Goal: Task Accomplishment & Management: Use online tool/utility

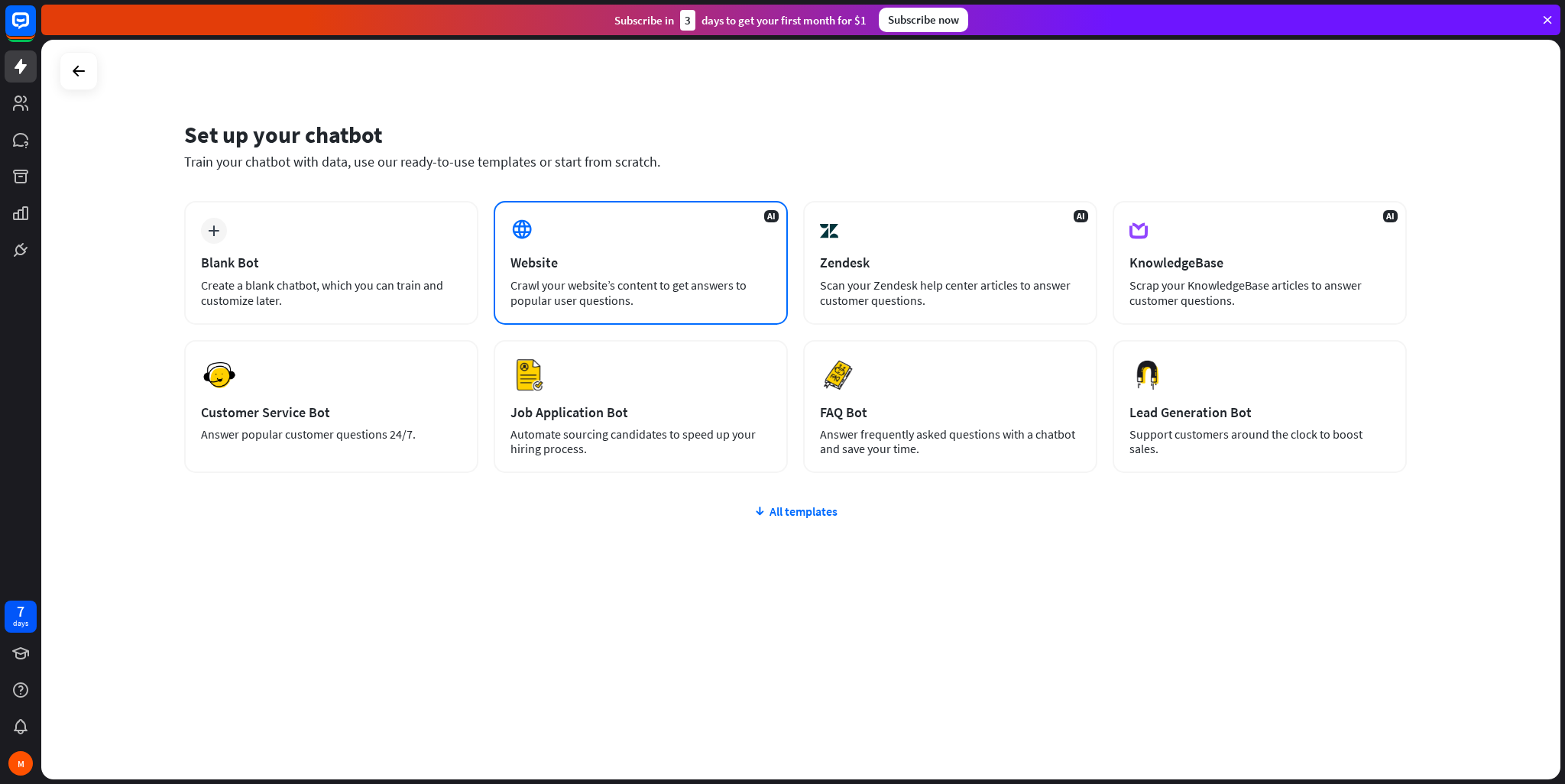
click at [590, 279] on div "Crawl your website’s content to get answers to popular user questions." at bounding box center [640, 292] width 261 height 31
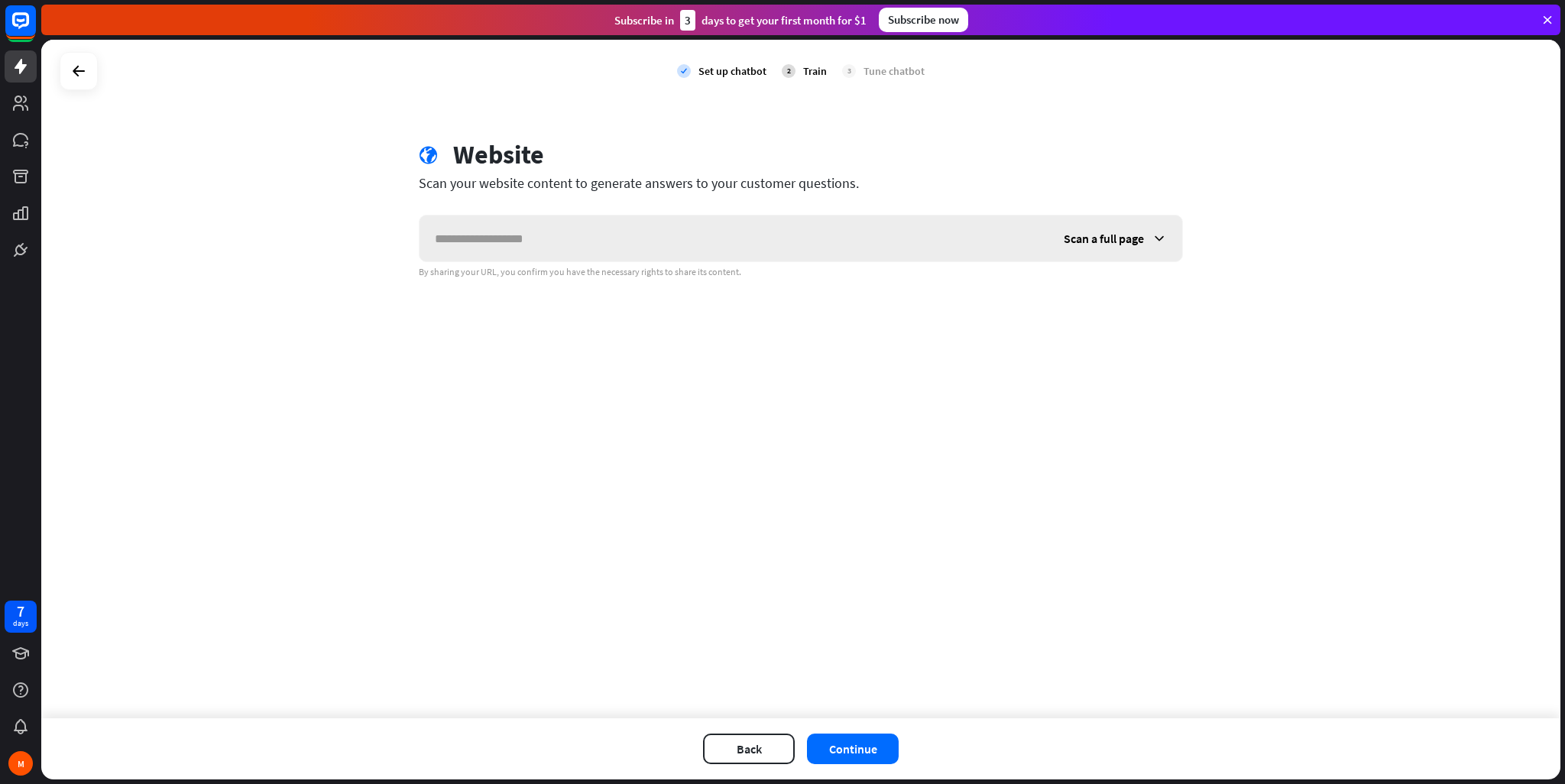
click at [668, 247] on input "text" at bounding box center [733, 239] width 629 height 46
paste input "**********"
type input "**********"
click at [861, 766] on div "Back Continue" at bounding box center [801, 749] width 1519 height 61
click at [855, 757] on button "Continue" at bounding box center [852, 749] width 92 height 31
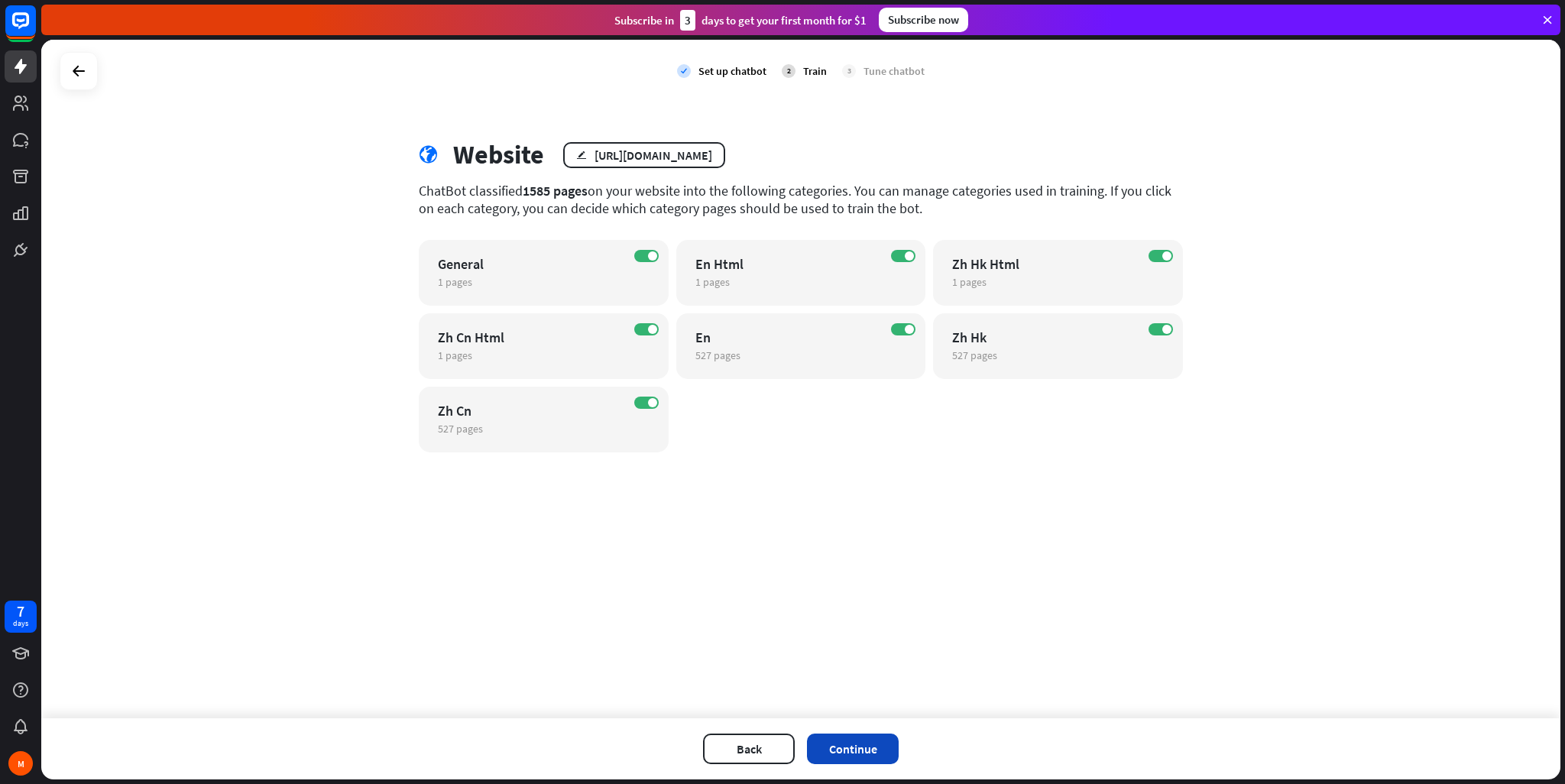
click at [875, 742] on button "Continue" at bounding box center [852, 749] width 92 height 31
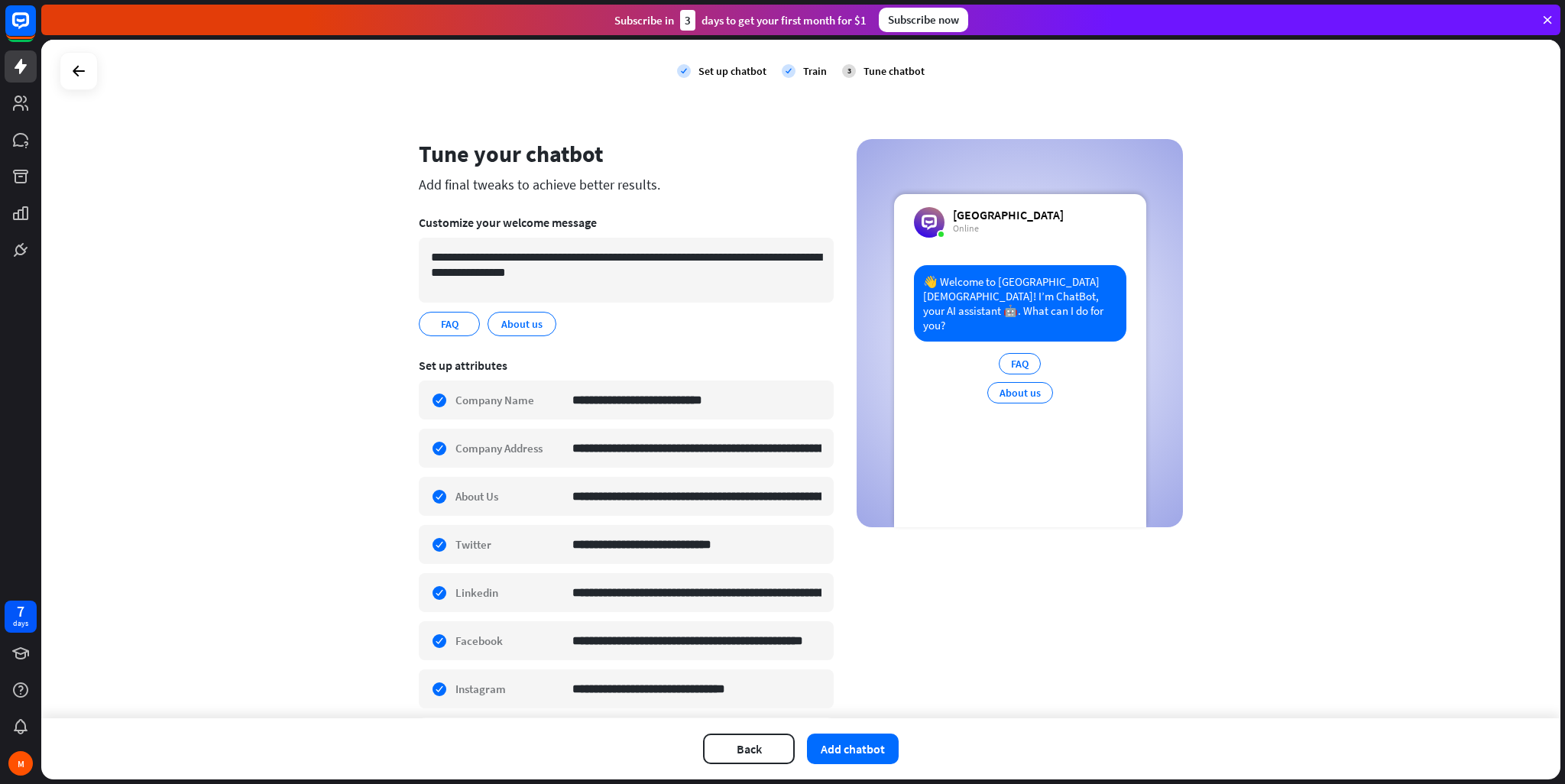
scroll to position [101, 0]
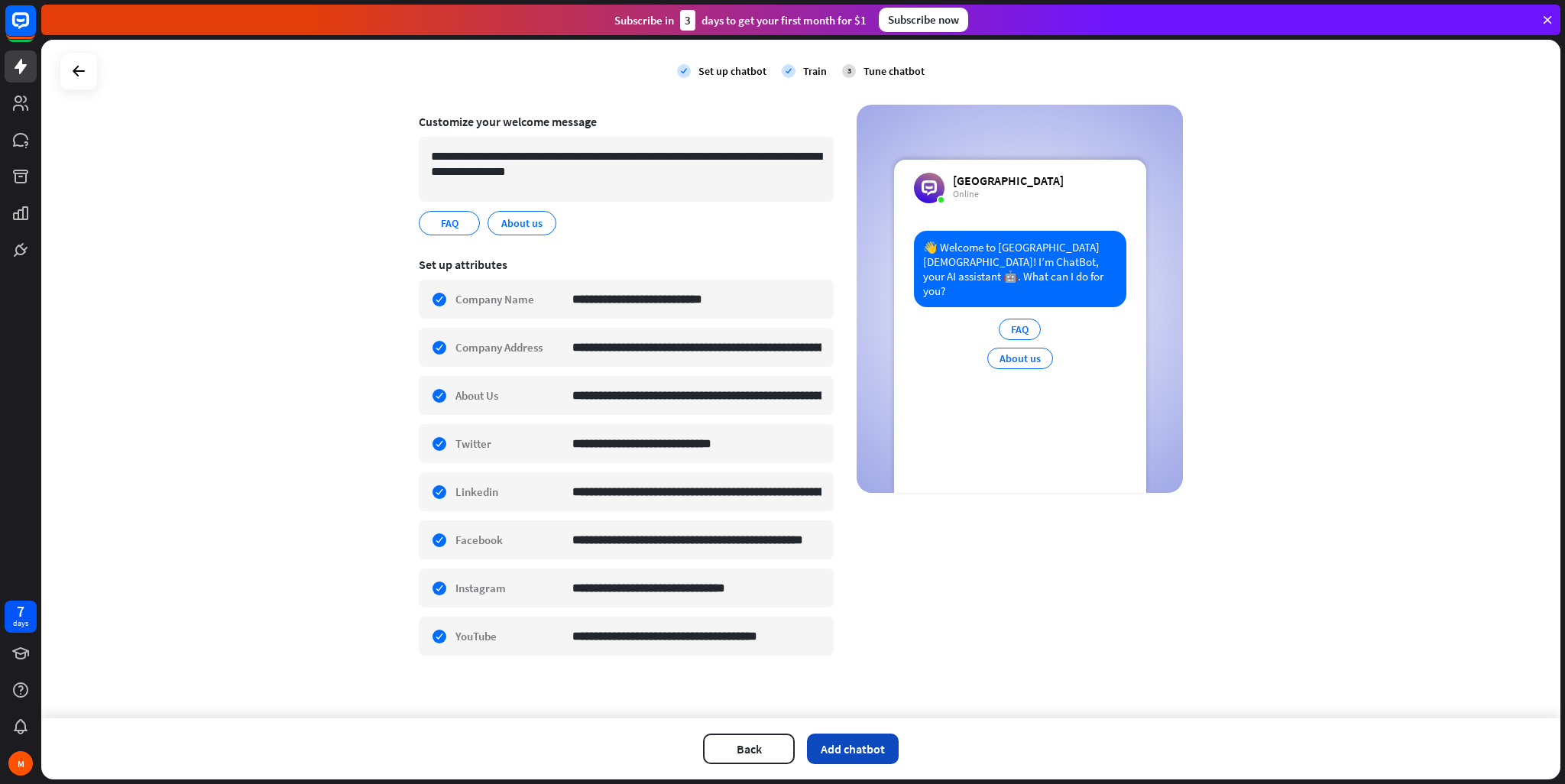
click at [871, 756] on button "Add chatbot" at bounding box center [852, 749] width 92 height 31
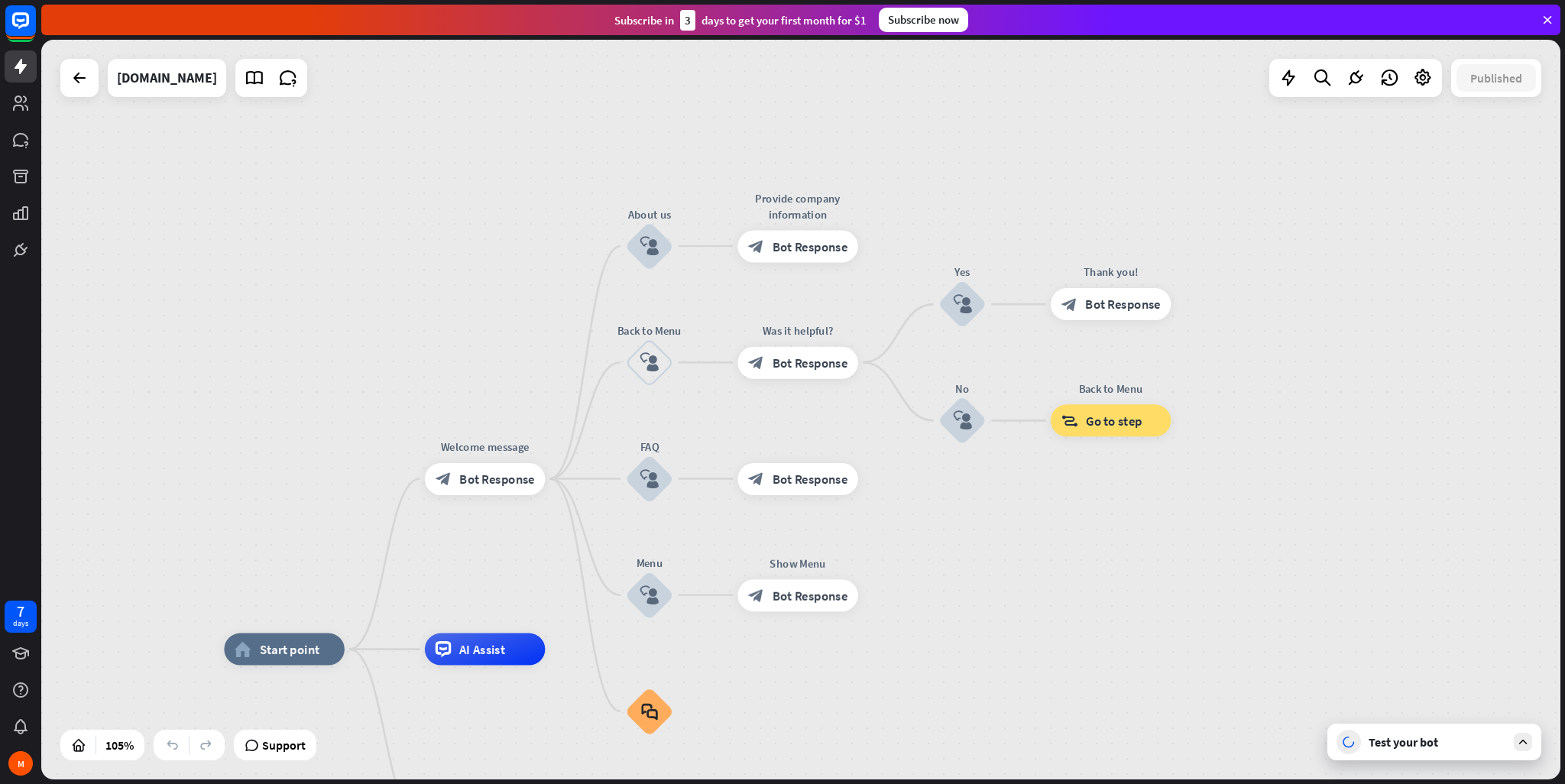
drag, startPoint x: 1009, startPoint y: 411, endPoint x: 906, endPoint y: 567, distance: 186.9
click at [908, 574] on div "home_2 Start point Welcome message block_bot_response Bot Response About us blo…" at bounding box center [801, 410] width 1519 height 739
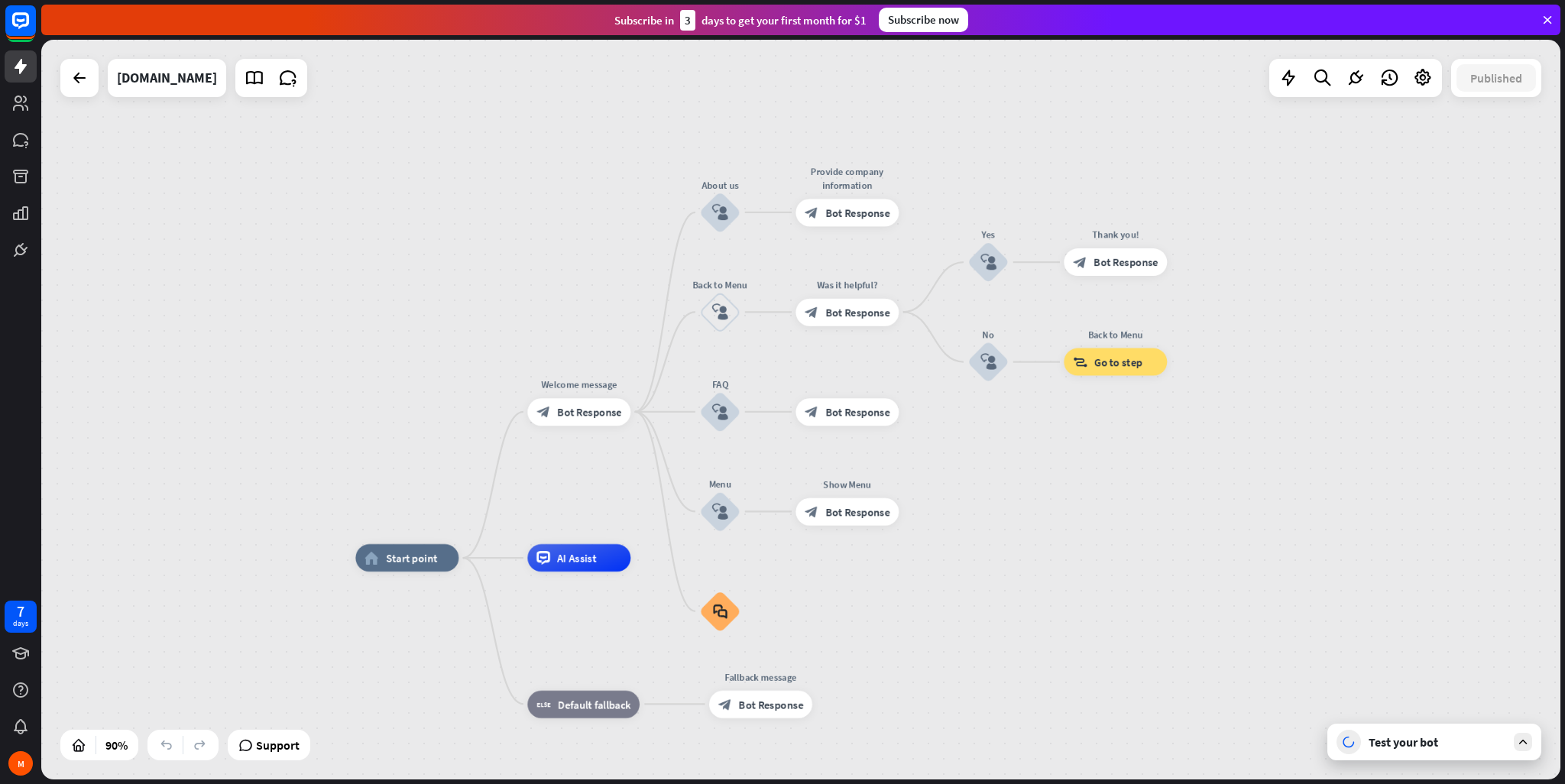
drag, startPoint x: 604, startPoint y: 531, endPoint x: 655, endPoint y: 482, distance: 70.7
click at [655, 482] on div "home_2 Start point Welcome message block_bot_response Bot Response About us blo…" at bounding box center [801, 410] width 1519 height 739
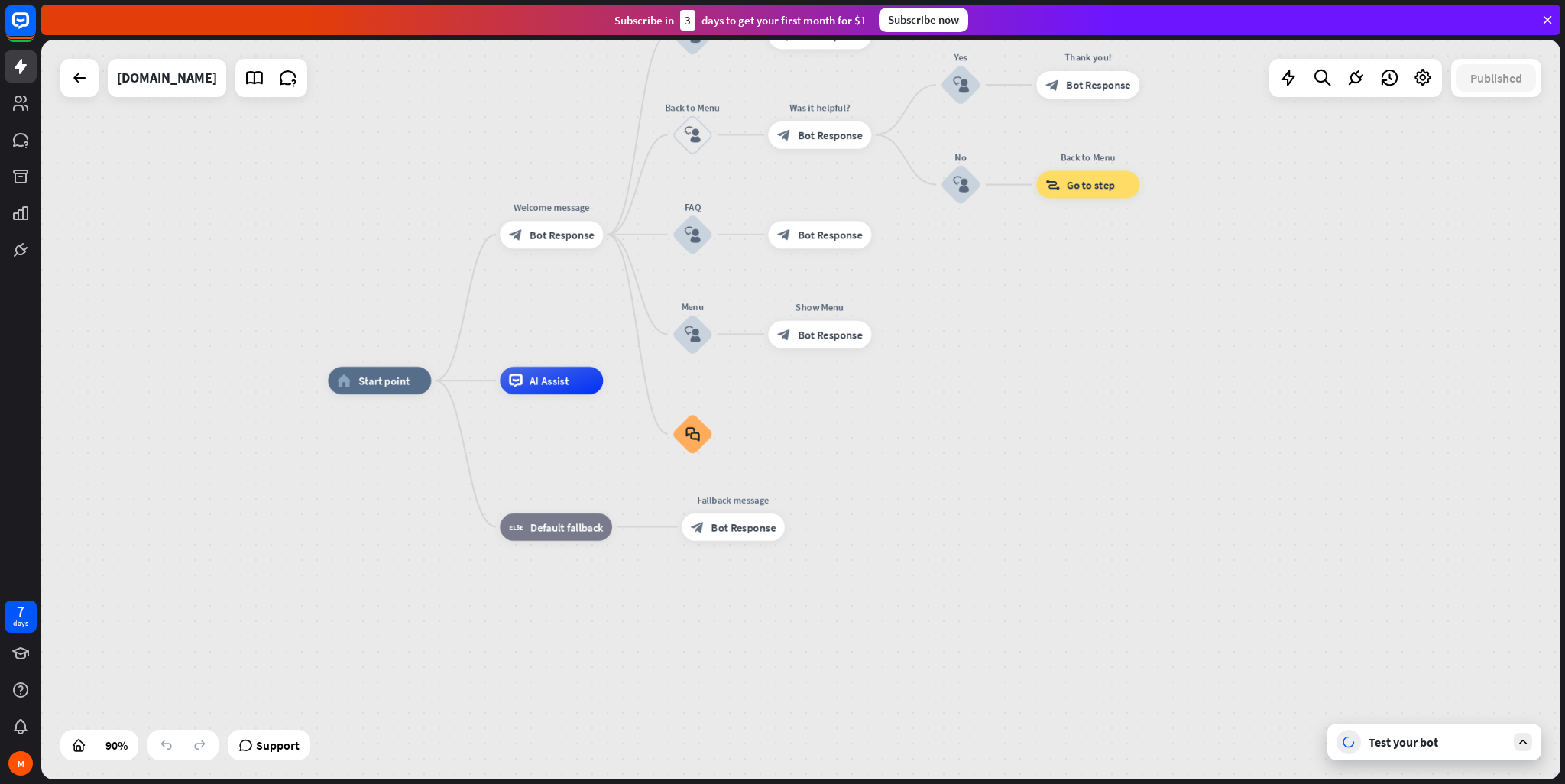
drag, startPoint x: 578, startPoint y: 459, endPoint x: 553, endPoint y: 261, distance: 199.6
click at [553, 261] on div "home_2 Start point Edit name more_horiz plus Welcome message block_bot_response…" at bounding box center [801, 410] width 1519 height 739
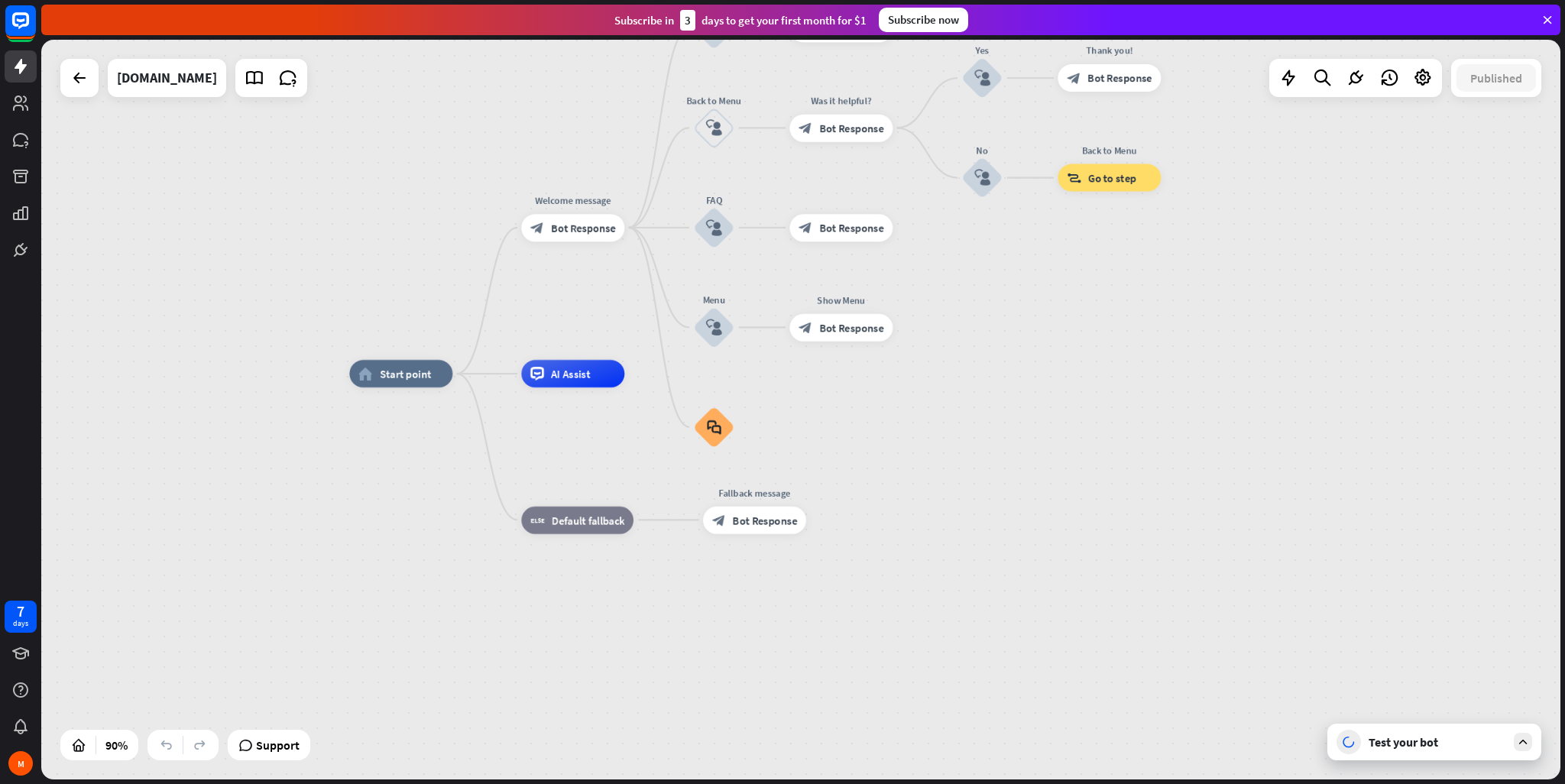
drag, startPoint x: 801, startPoint y: 385, endPoint x: 819, endPoint y: 398, distance: 22.2
click at [819, 398] on div "home_2 Start point Welcome message block_bot_response Bot Response About us blo…" at bounding box center [1033, 706] width 1367 height 665
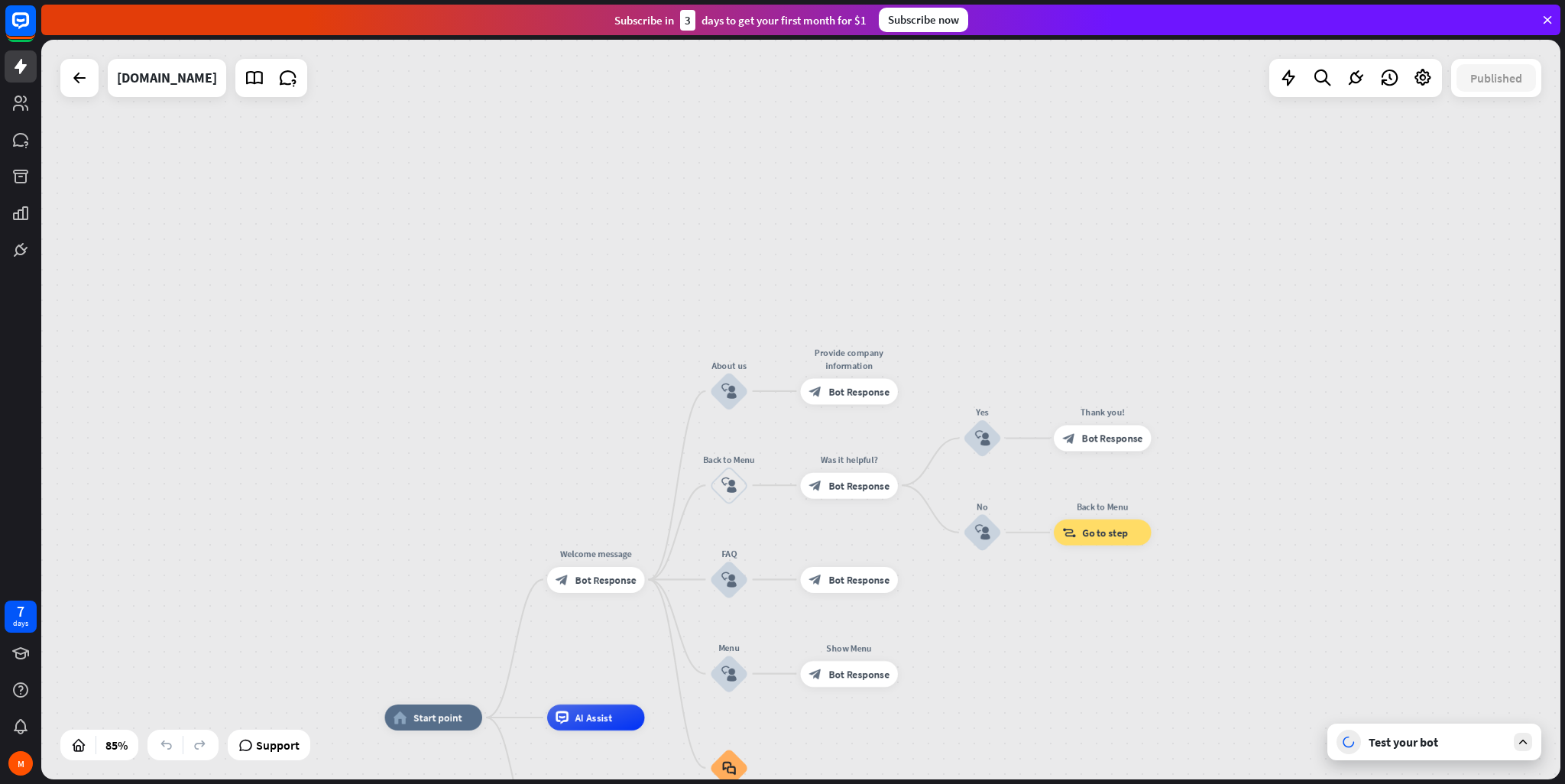
drag, startPoint x: 370, startPoint y: 556, endPoint x: 335, endPoint y: 651, distance: 101.2
click at [335, 679] on div "home_2 Start point Welcome message block_bot_response Bot Response About us blo…" at bounding box center [801, 410] width 1519 height 739
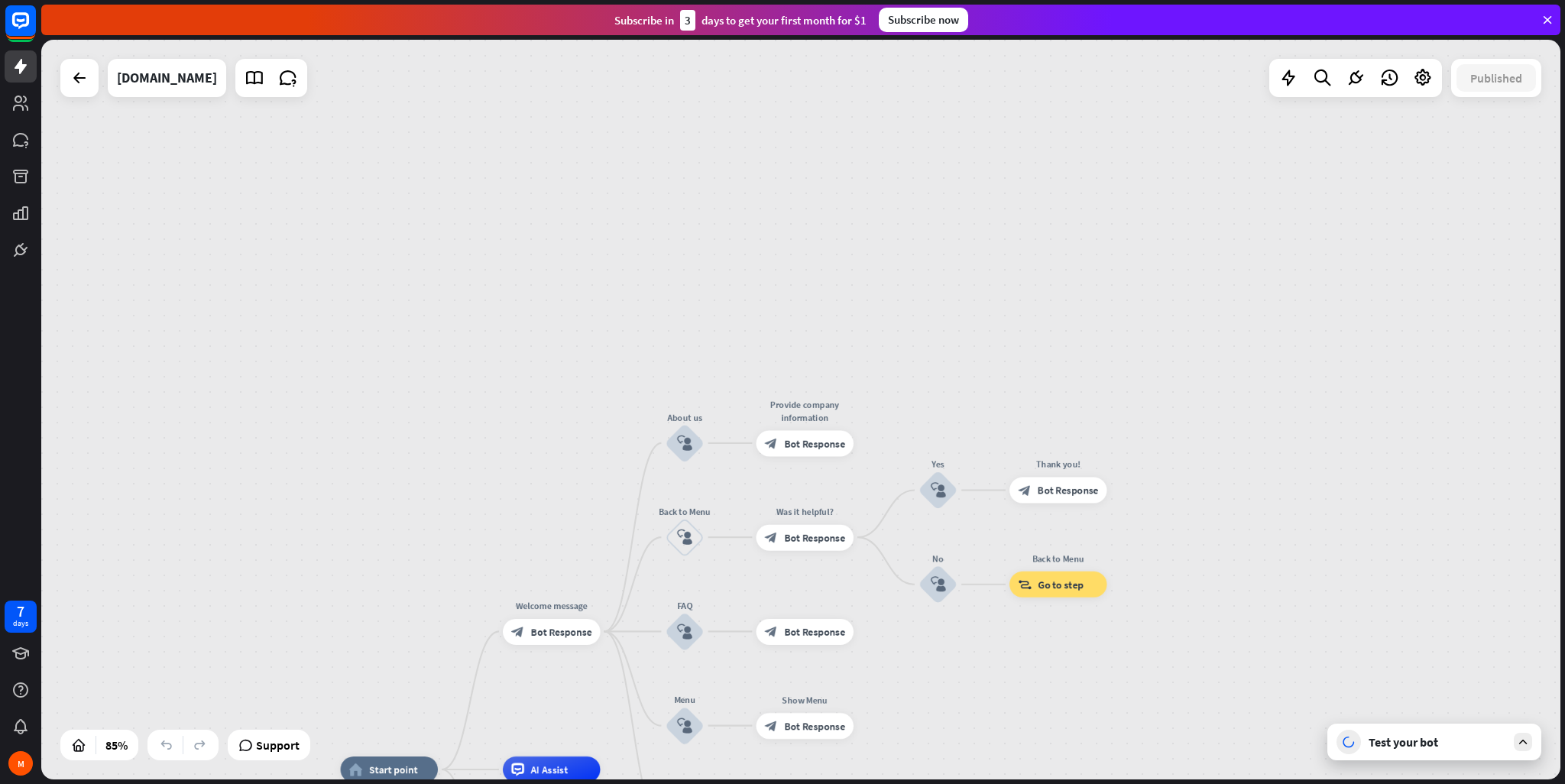
drag, startPoint x: 996, startPoint y: 349, endPoint x: 960, endPoint y: 182, distance: 170.8
click at [960, 182] on div "home_2 Start point Welcome message block_bot_response Bot Response About us blo…" at bounding box center [801, 410] width 1519 height 739
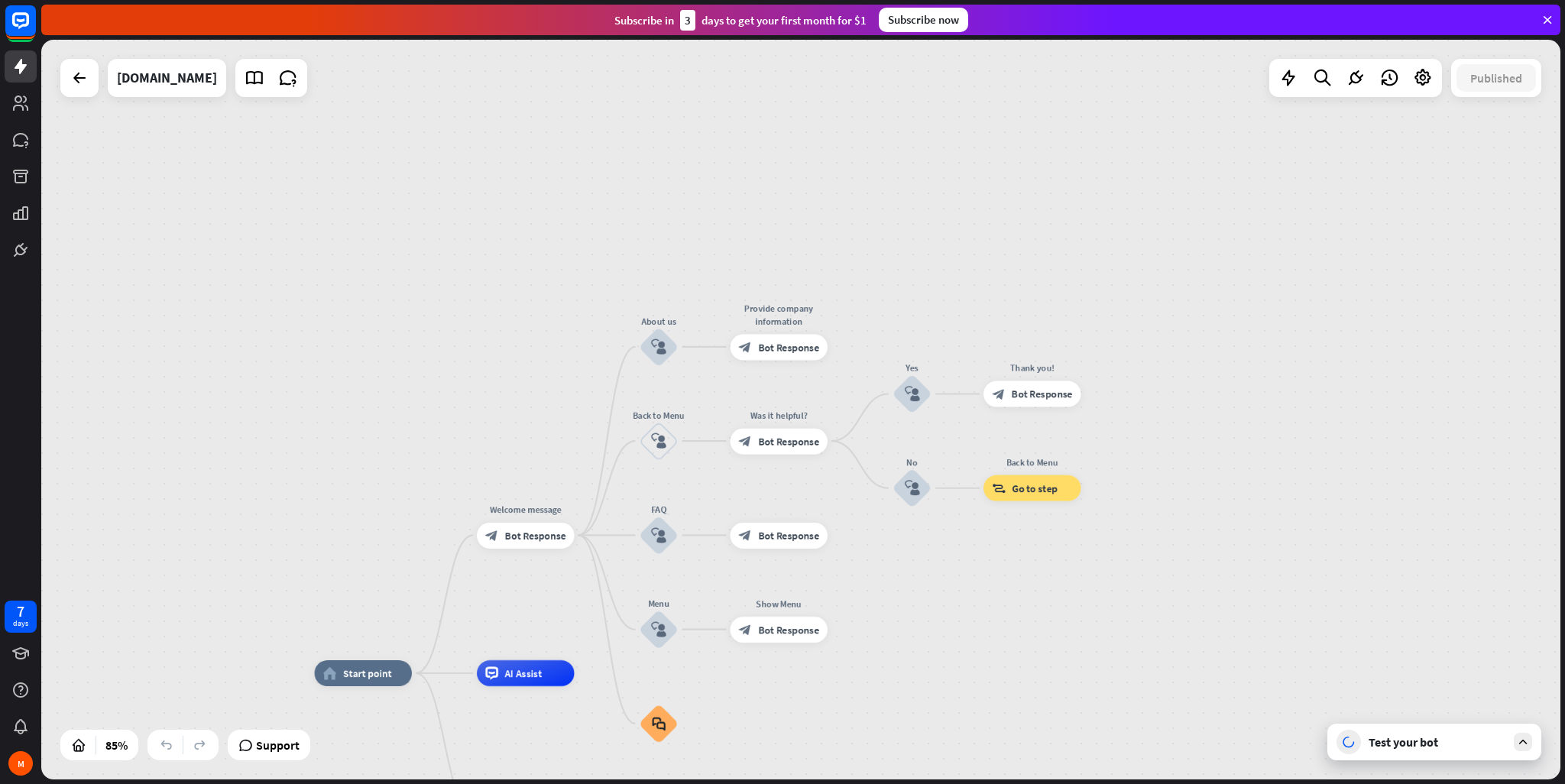
click at [1450, 753] on div "Test your bot" at bounding box center [1434, 742] width 214 height 37
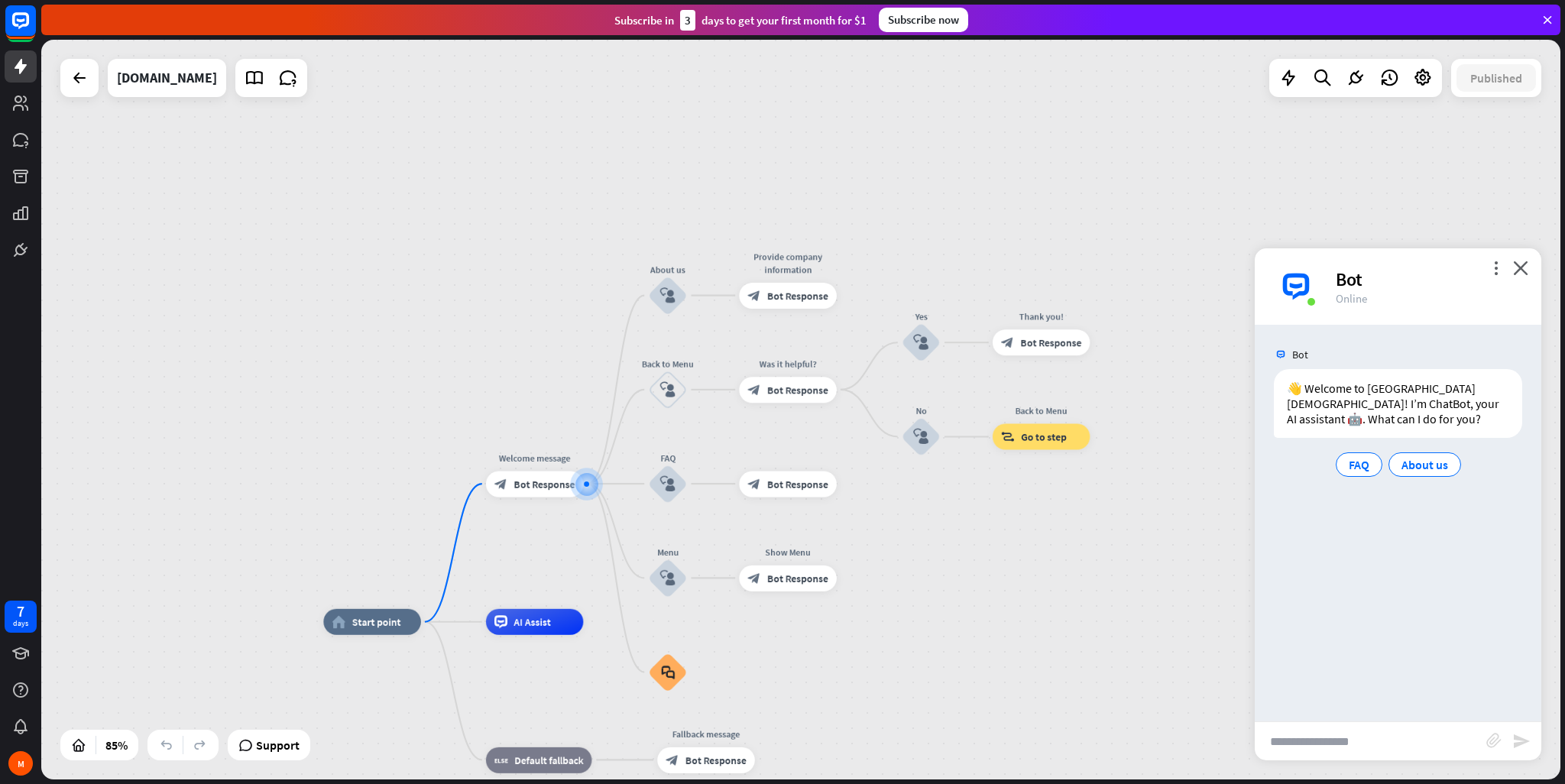
click at [1351, 722] on input "text" at bounding box center [1370, 741] width 232 height 38
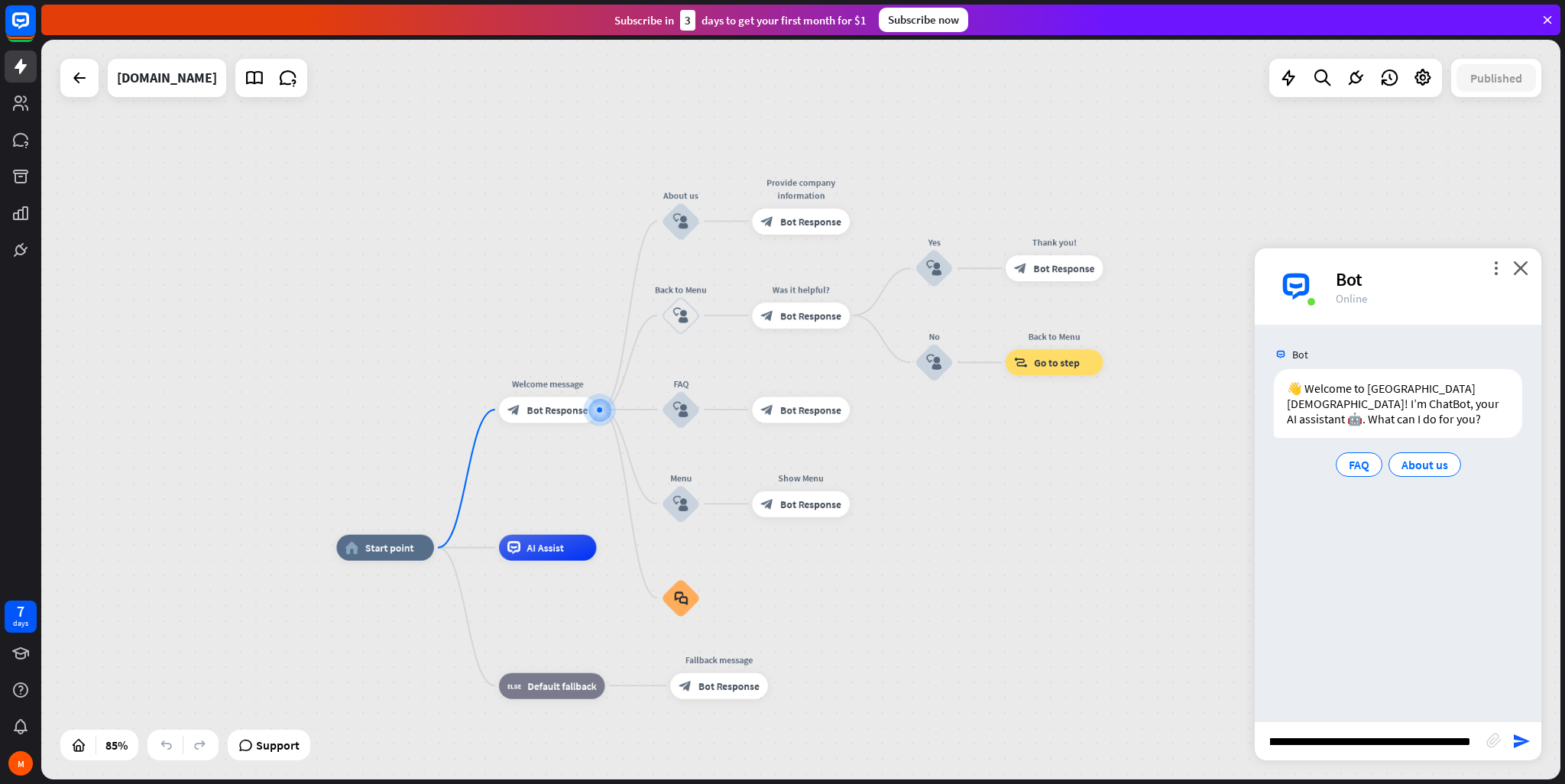
scroll to position [0, 117]
type input "**********"
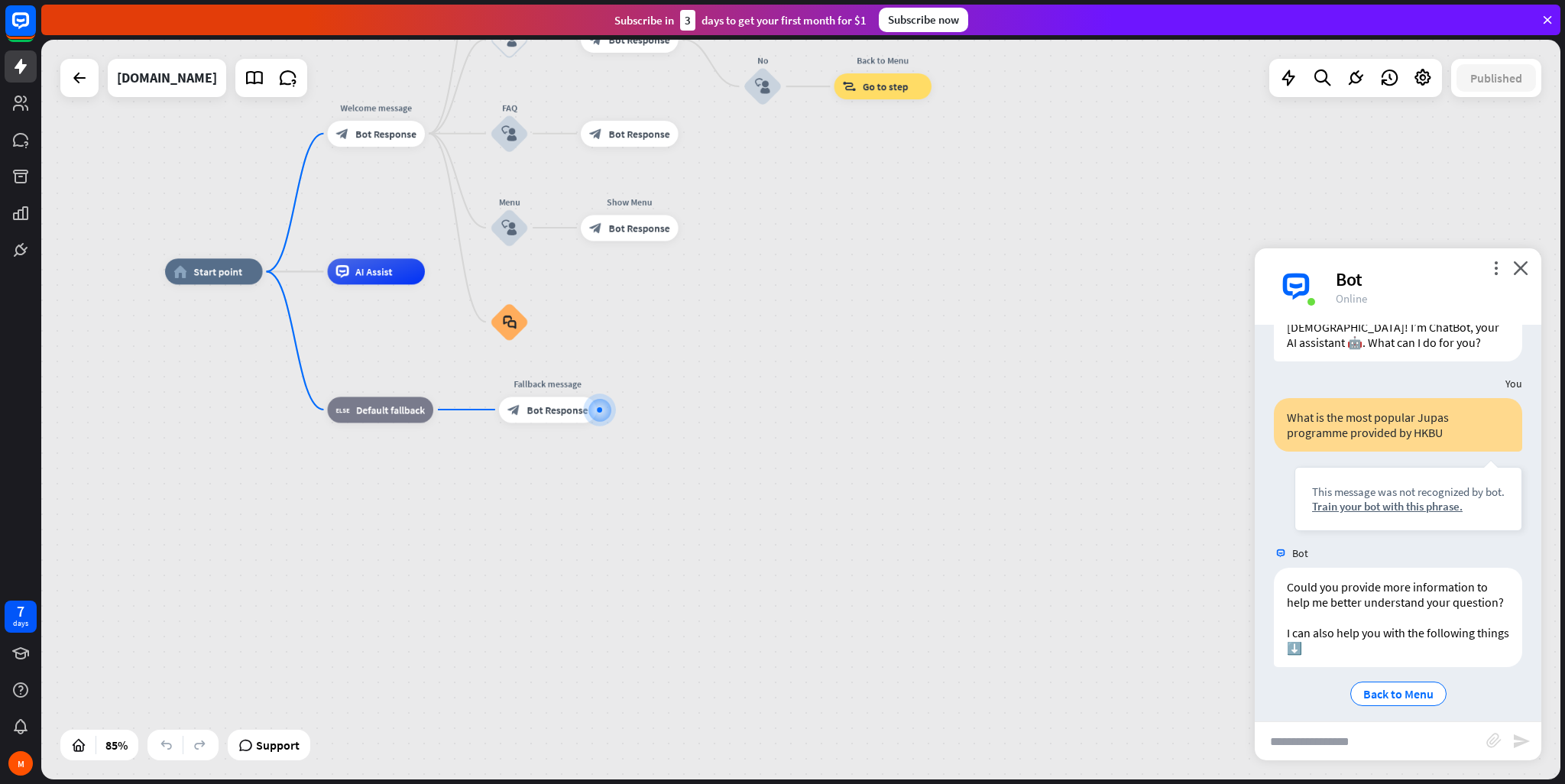
scroll to position [101, 0]
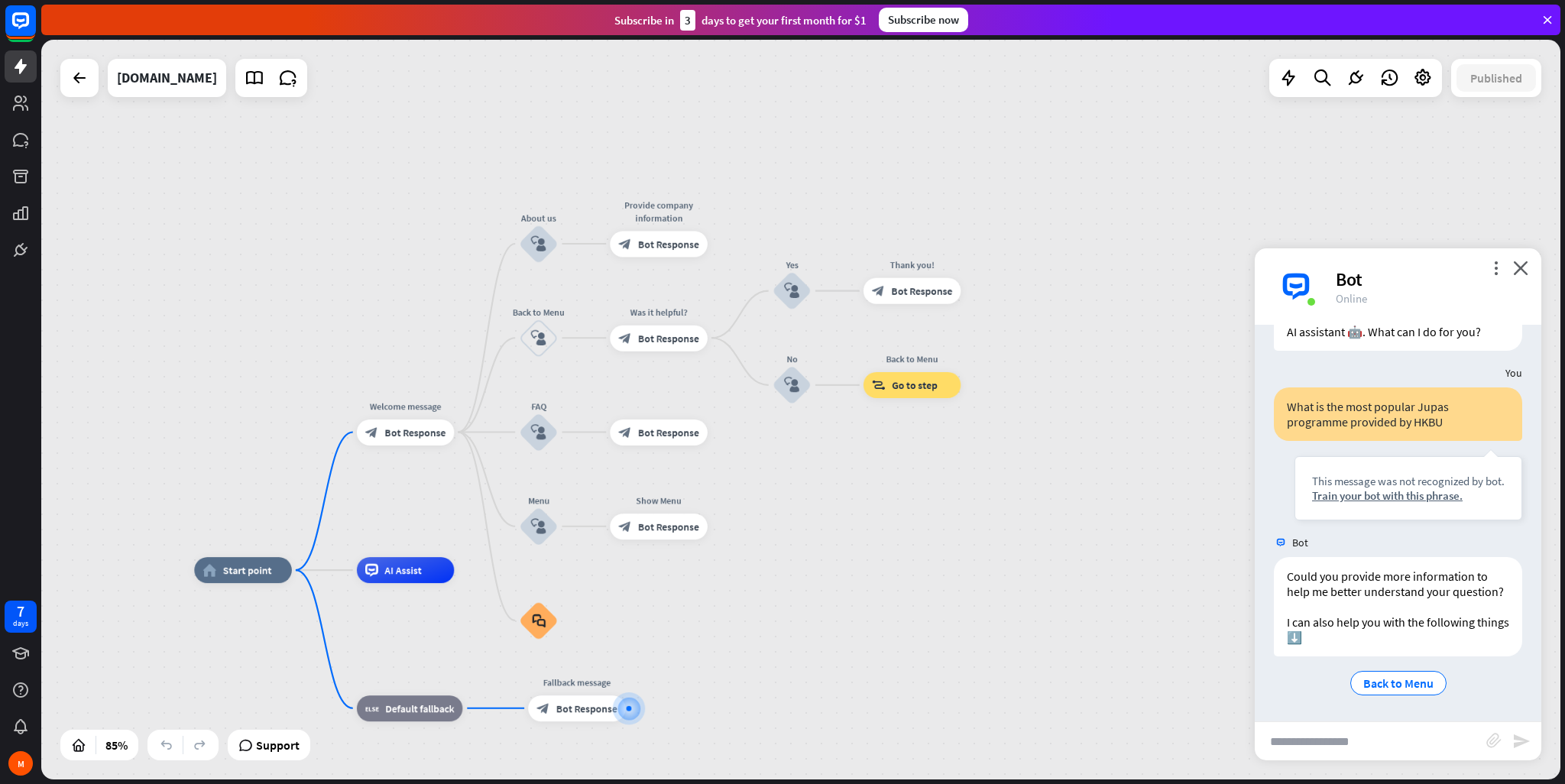
drag, startPoint x: 837, startPoint y: 337, endPoint x: 871, endPoint y: 592, distance: 257.3
click at [871, 592] on div "home_2 Start point Welcome message block_bot_response Bot Response About us blo…" at bounding box center [801, 410] width 1519 height 739
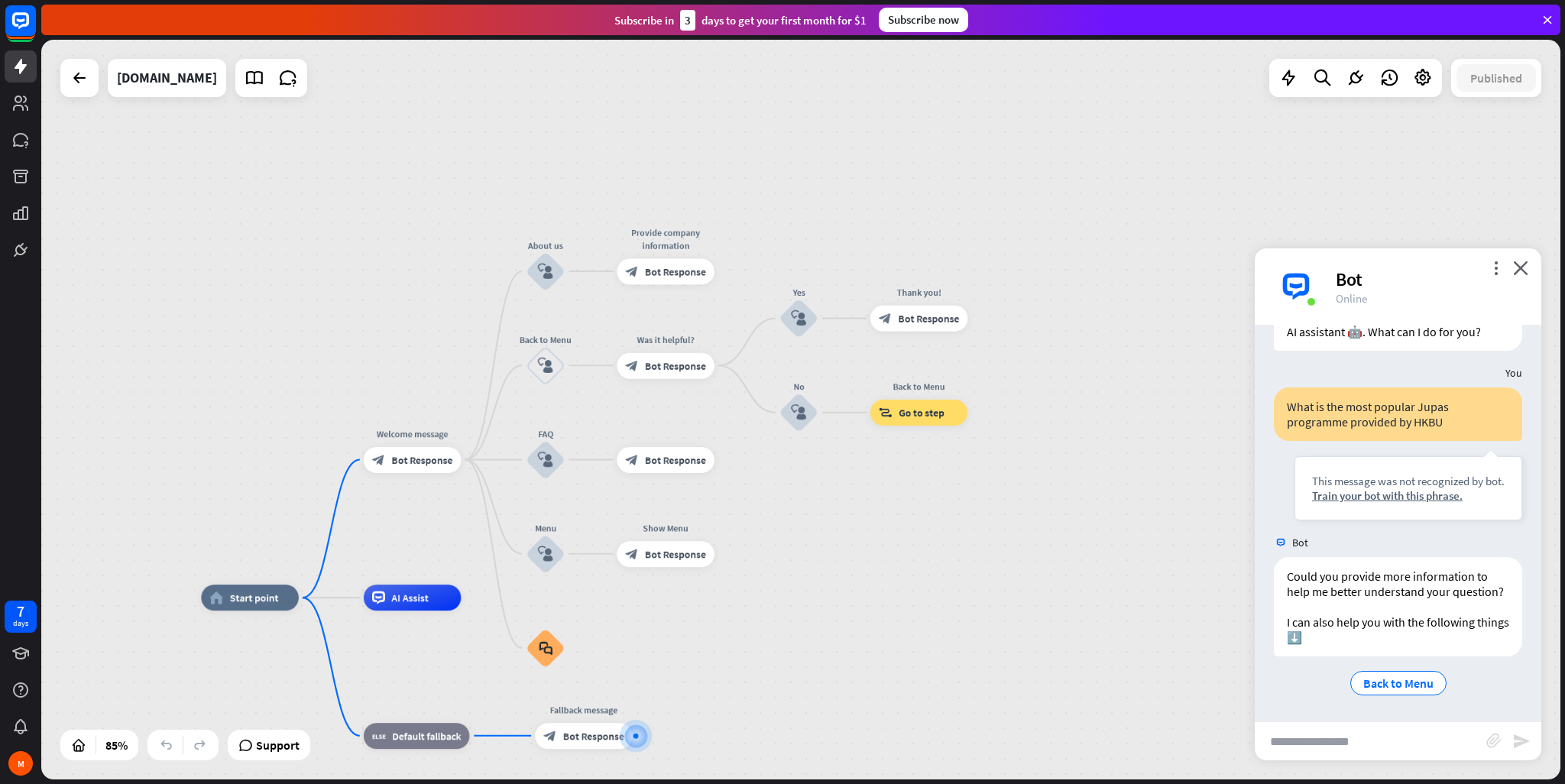
click at [1384, 738] on input "text" at bounding box center [1370, 741] width 232 height 38
type input "**********"
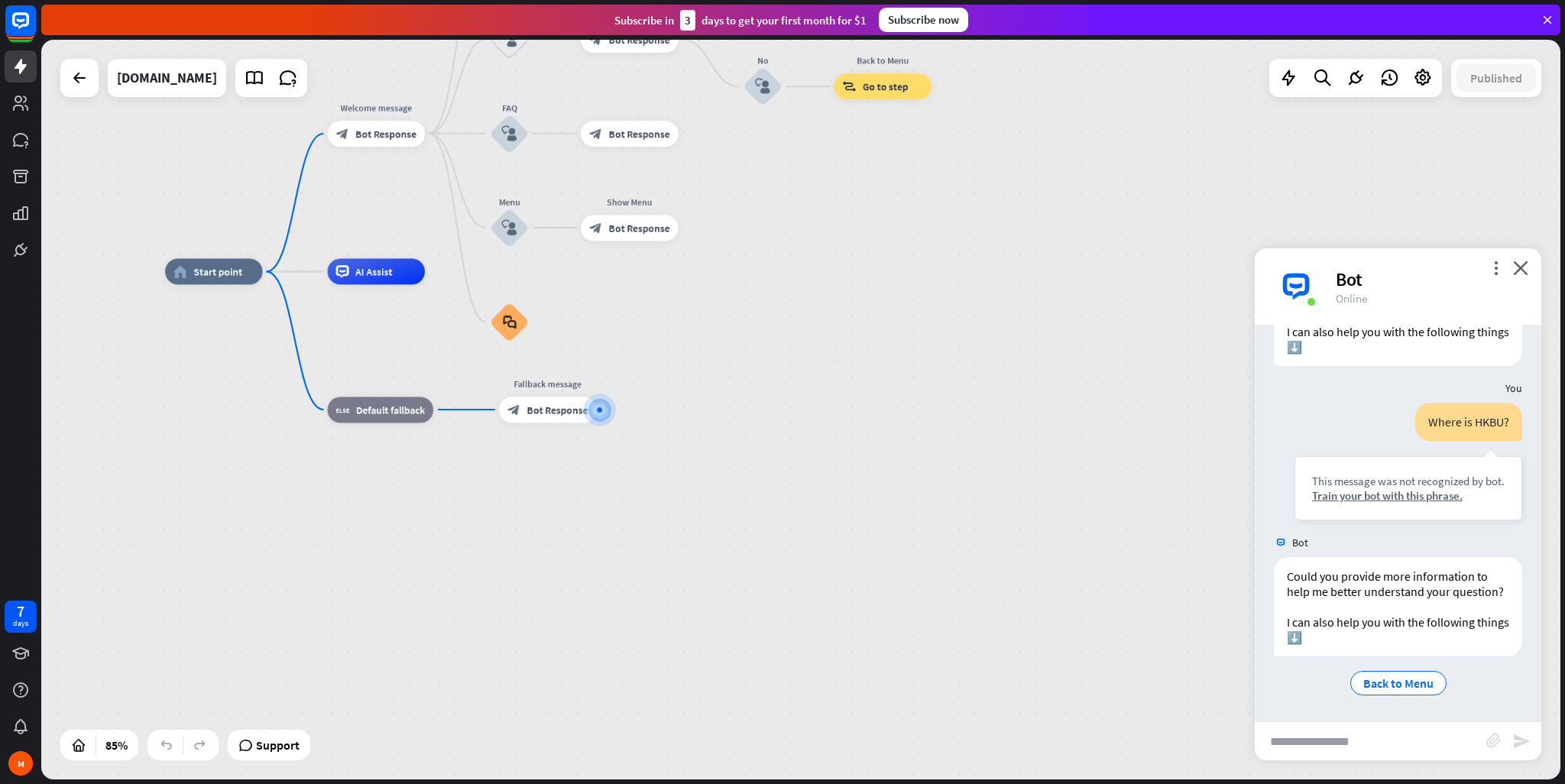
scroll to position [407, 0]
type input "**********"
